Goal: Information Seeking & Learning: Understand process/instructions

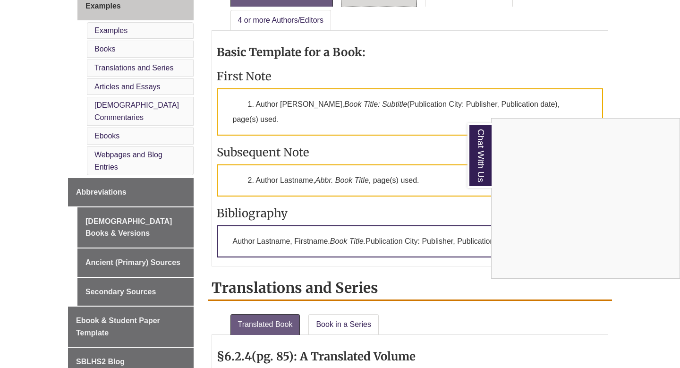
scroll to position [440, 0]
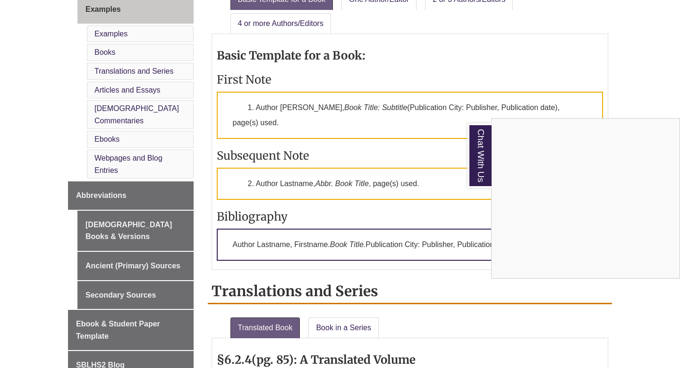
click at [410, 120] on div "Chat With Us" at bounding box center [340, 184] width 680 height 368
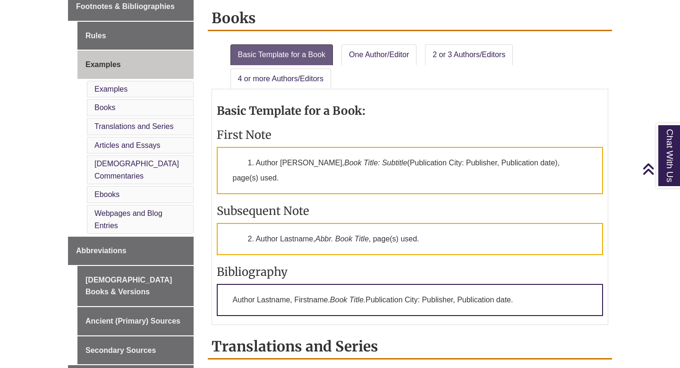
scroll to position [384, 0]
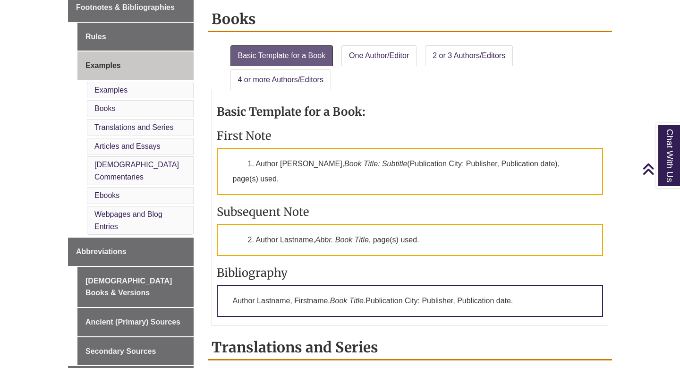
click at [146, 156] on li "[DEMOGRAPHIC_DATA] Commentaries" at bounding box center [140, 170] width 107 height 29
click at [147, 161] on link "[DEMOGRAPHIC_DATA] Commentaries" at bounding box center [136, 171] width 85 height 20
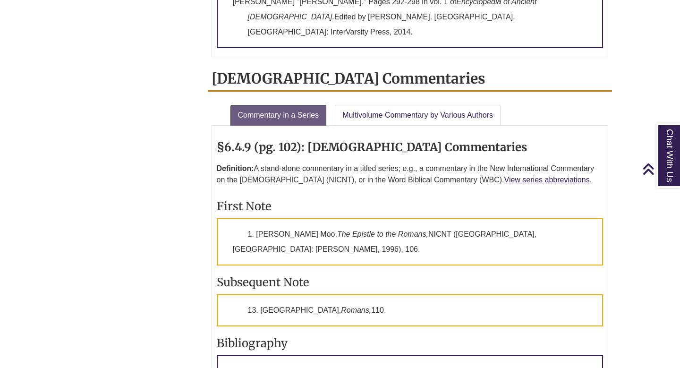
click at [416, 218] on p "1. [PERSON_NAME] Moo, The Epistle to the [DEMOGRAPHIC_DATA], NICNT ([GEOGRAPHIC…" at bounding box center [410, 241] width 387 height 47
copy p "NICNT"
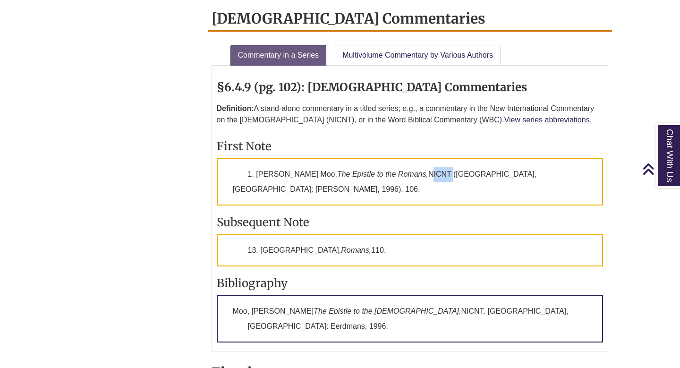
scroll to position [1379, 0]
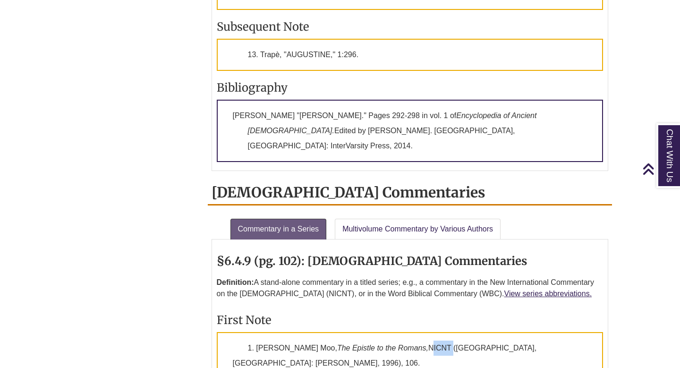
scroll to position [384, 0]
